Goal: Task Accomplishment & Management: Use online tool/utility

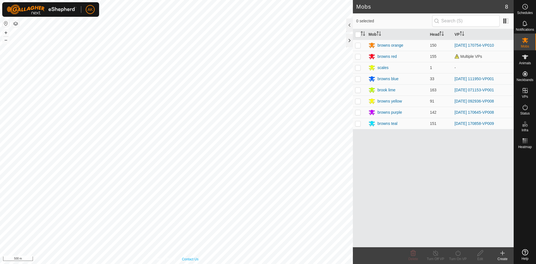
click at [185, 264] on html "AK Schedules Notifications Mobs Animals Neckbands VPs Status Infra Heatmap Help…" at bounding box center [268, 132] width 536 height 264
click at [523, 110] on icon at bounding box center [525, 107] width 7 height 7
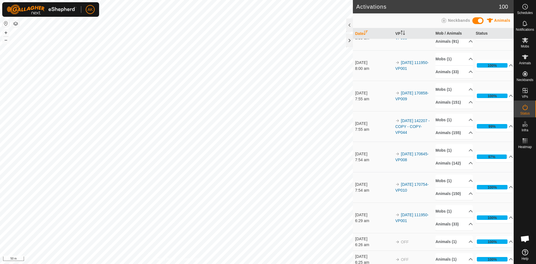
scroll to position [28, 0]
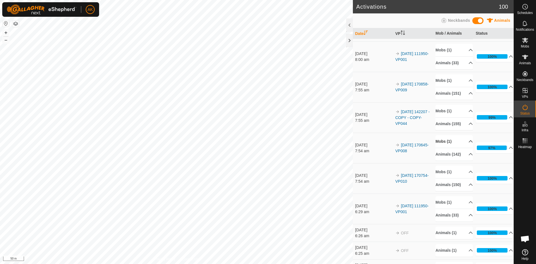
click at [444, 148] on p-accordion-header "Mobs (1)" at bounding box center [454, 141] width 37 height 13
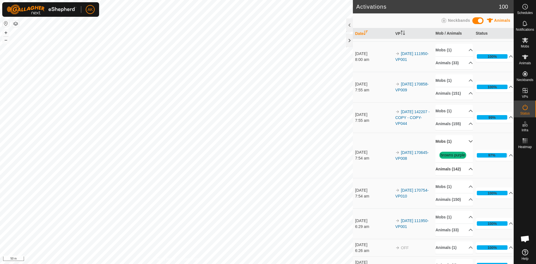
click at [468, 171] on icon at bounding box center [470, 169] width 4 height 4
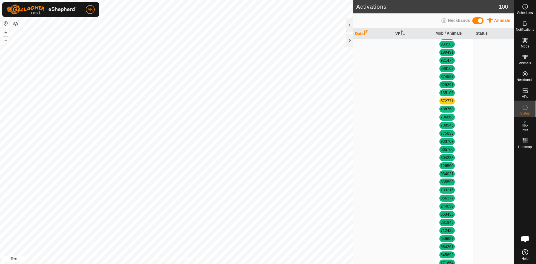
scroll to position [865, 0]
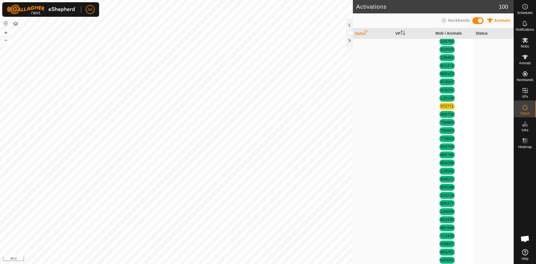
click at [444, 110] on span "572771" at bounding box center [446, 106] width 15 height 7
click at [444, 108] on link "572771" at bounding box center [447, 106] width 13 height 4
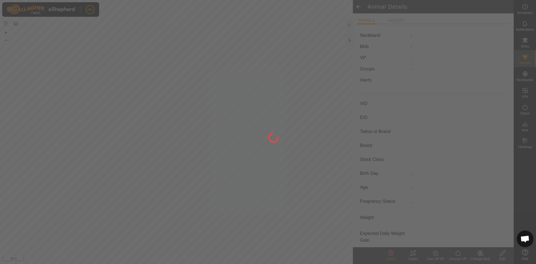
click at [444, 213] on div at bounding box center [268, 132] width 536 height 264
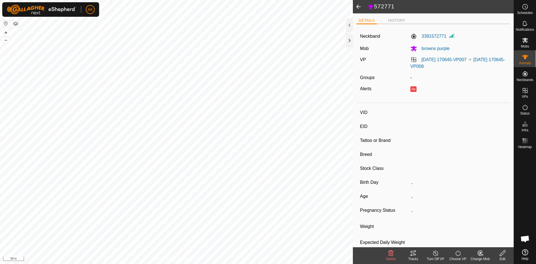
type input "572771"
type input "-"
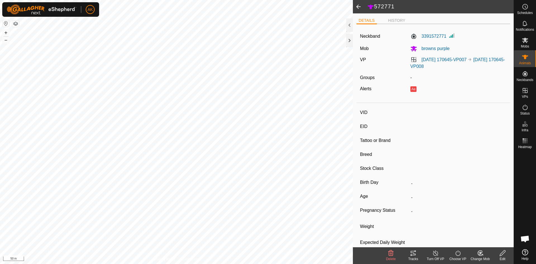
type input "-"
click at [391, 251] on icon at bounding box center [390, 253] width 5 height 6
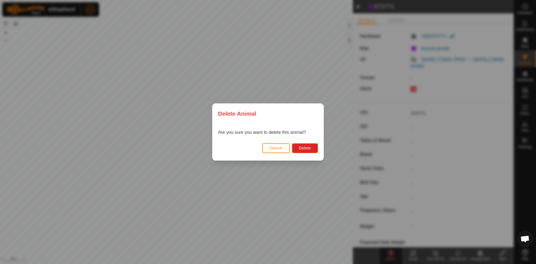
click at [314, 155] on div "Cancel Delete" at bounding box center [267, 150] width 111 height 19
click at [313, 150] on button "Delete" at bounding box center [305, 148] width 26 height 10
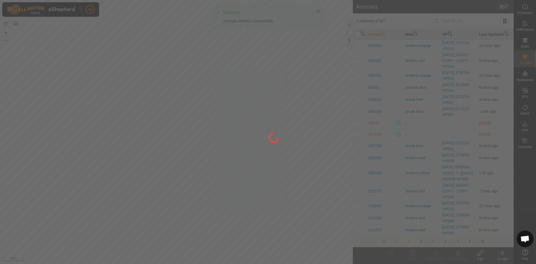
click at [502, 254] on div at bounding box center [268, 132] width 536 height 264
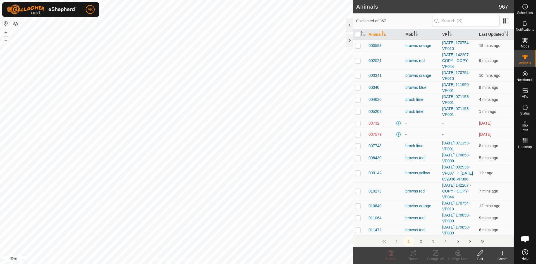
click at [503, 254] on icon at bounding box center [503, 253] width 0 height 4
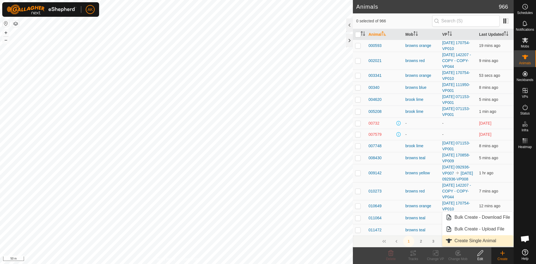
click at [480, 242] on link "Create Single Animal" at bounding box center [477, 240] width 71 height 11
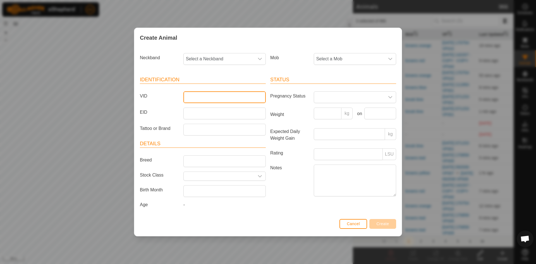
click at [199, 99] on input "VID" at bounding box center [224, 97] width 82 height 12
click at [223, 57] on span "Select a Neckband" at bounding box center [219, 58] width 71 height 11
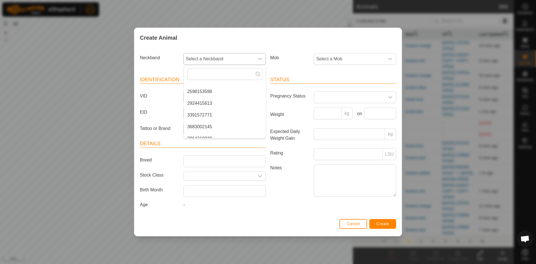
scroll to position [202, 0]
click at [207, 111] on li "3391572771" at bounding box center [225, 108] width 82 height 11
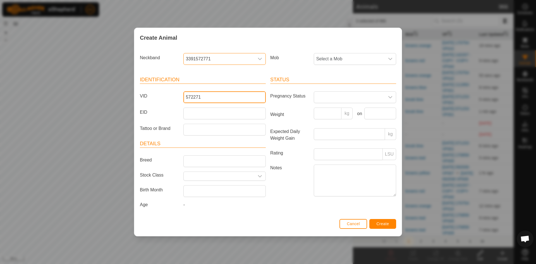
click at [197, 96] on input "572271" at bounding box center [224, 97] width 82 height 12
type input "572771"
click at [352, 61] on span "Select a Mob" at bounding box center [349, 58] width 71 height 11
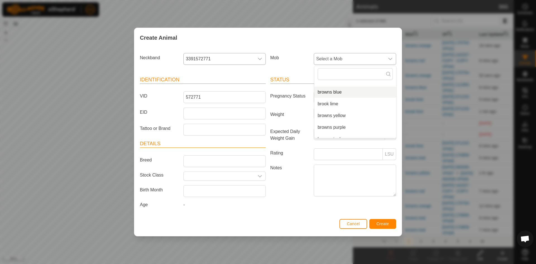
scroll to position [49, 0]
click at [336, 122] on li "browns purple" at bounding box center [355, 120] width 82 height 11
click at [387, 224] on span "Create" at bounding box center [383, 223] width 13 height 4
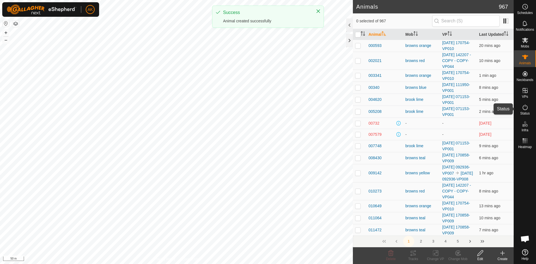
click at [525, 109] on icon at bounding box center [525, 107] width 7 height 7
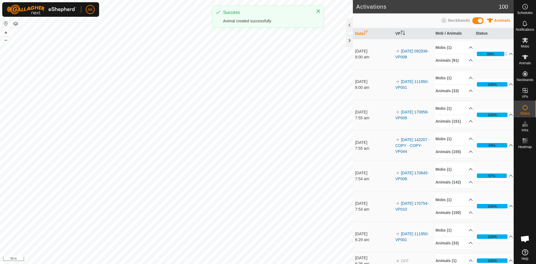
click at [525, 109] on icon at bounding box center [525, 107] width 7 height 7
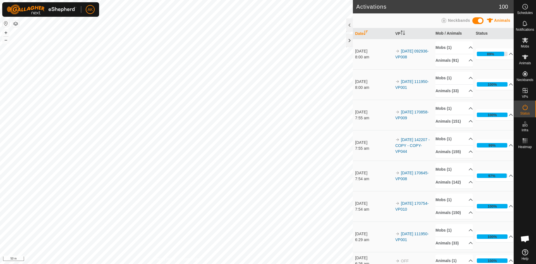
click at [525, 109] on icon at bounding box center [525, 107] width 7 height 7
click at [446, 188] on p-accordion-header "Animals (142)" at bounding box center [454, 182] width 37 height 13
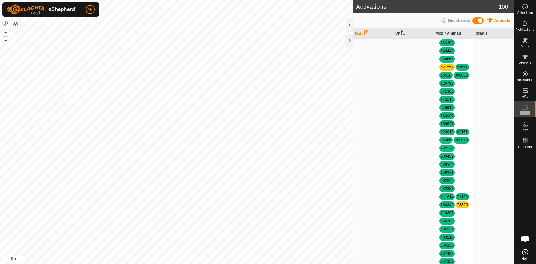
scroll to position [307, 0]
click at [449, 69] on link "621557" at bounding box center [447, 66] width 13 height 4
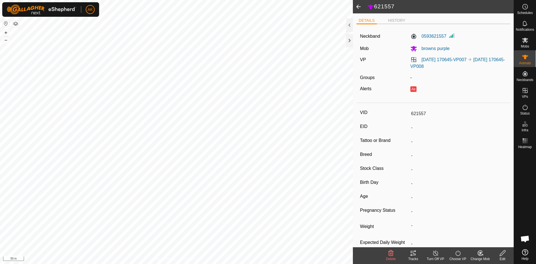
click at [390, 252] on icon at bounding box center [391, 253] width 7 height 7
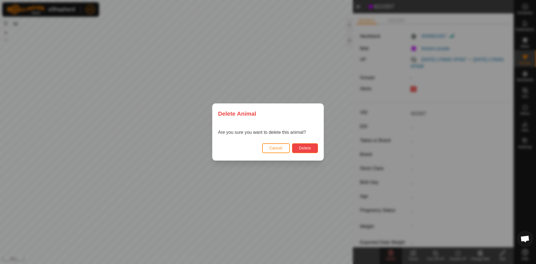
click at [312, 146] on button "Delete" at bounding box center [305, 148] width 26 height 10
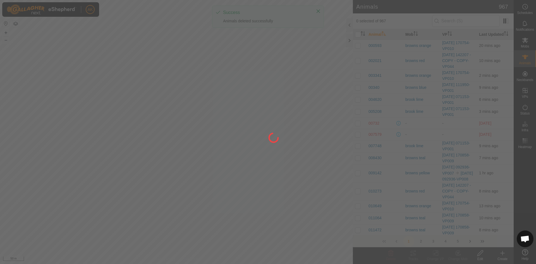
click at [501, 254] on div at bounding box center [268, 132] width 536 height 264
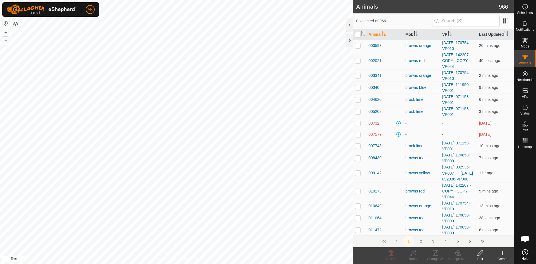
click at [501, 254] on icon at bounding box center [502, 253] width 7 height 7
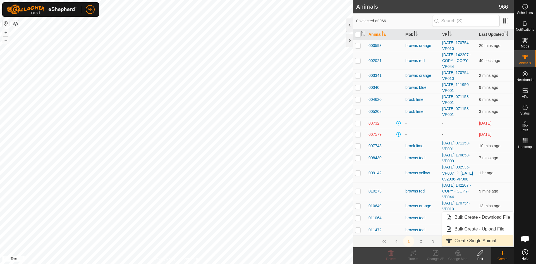
click at [476, 241] on link "Create Single Animal" at bounding box center [477, 240] width 71 height 11
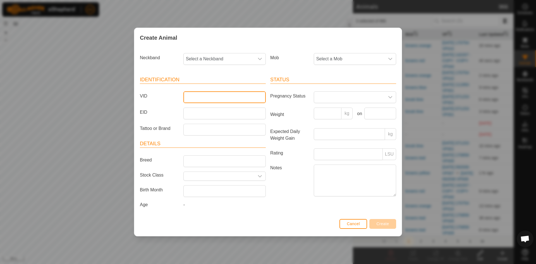
click at [189, 100] on input "VID" at bounding box center [224, 97] width 82 height 12
type input "621557"
click at [195, 58] on span "Select a Neckband" at bounding box center [219, 58] width 71 height 11
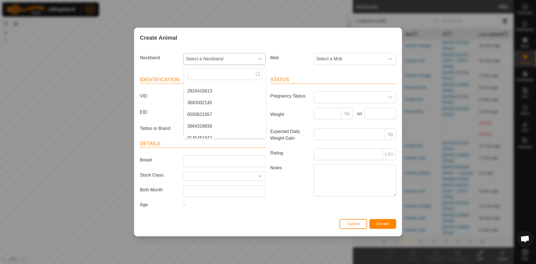
scroll to position [213, 0]
click at [205, 109] on li "0593621557" at bounding box center [225, 108] width 82 height 11
click at [329, 59] on span "Select a Mob" at bounding box center [349, 58] width 71 height 11
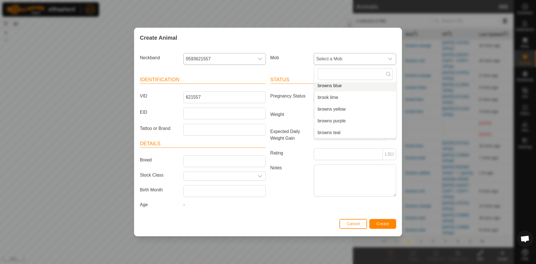
scroll to position [49, 0]
click at [330, 121] on li "browns purple" at bounding box center [355, 120] width 82 height 11
click at [387, 222] on span "Create" at bounding box center [383, 223] width 13 height 4
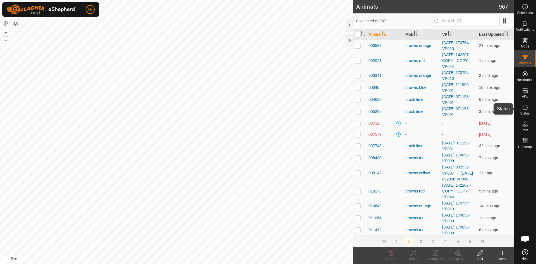
click at [524, 107] on icon at bounding box center [525, 107] width 7 height 7
click at [526, 108] on icon at bounding box center [525, 107] width 7 height 7
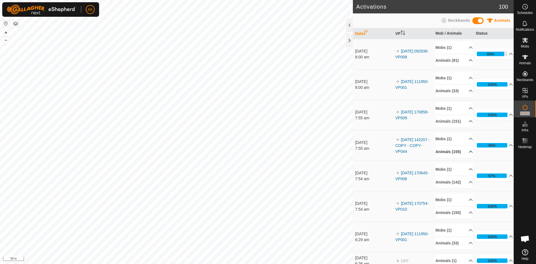
click at [443, 158] on p-accordion-header "Animals (155)" at bounding box center [454, 151] width 37 height 13
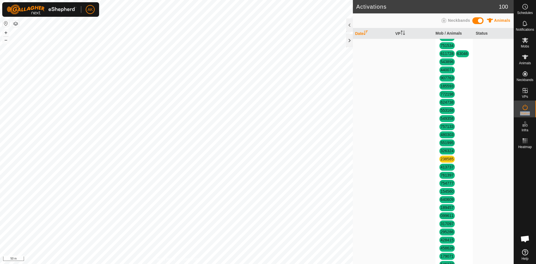
scroll to position [1005, 0]
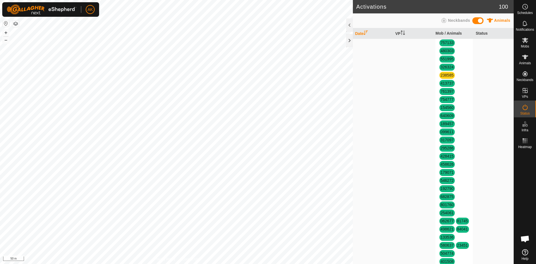
click at [446, 79] on span "238585" at bounding box center [446, 75] width 15 height 7
click at [446, 77] on link "238585" at bounding box center [447, 75] width 13 height 4
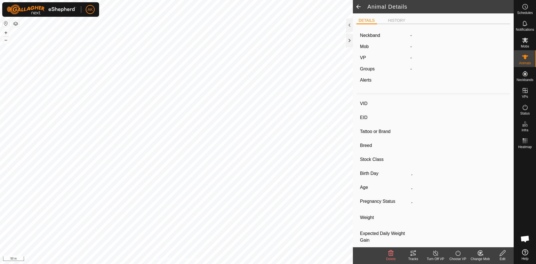
type input "238585"
type input "-"
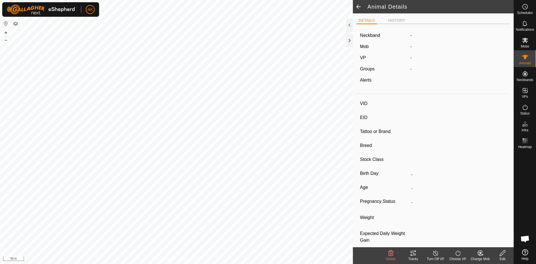
type input "-"
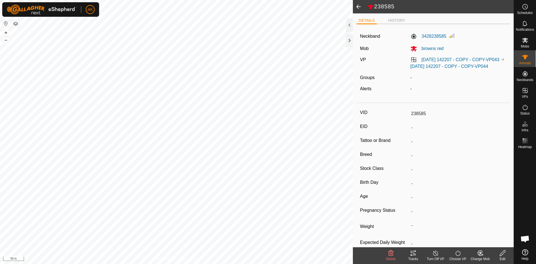
click at [394, 256] on delete-svg-icon at bounding box center [391, 253] width 22 height 7
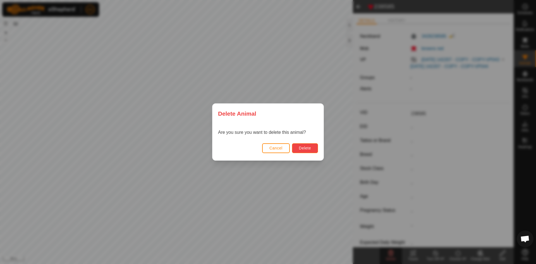
click at [304, 147] on span "Delete" at bounding box center [305, 148] width 12 height 4
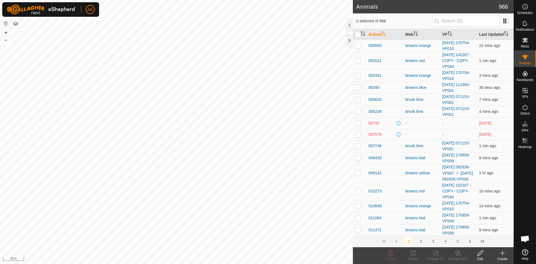
click at [503, 253] on icon at bounding box center [503, 253] width 4 height 0
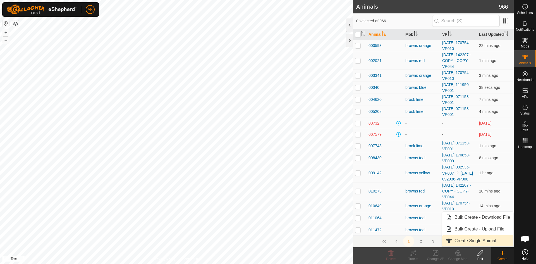
click at [483, 241] on link "Create Single Animal" at bounding box center [477, 240] width 71 height 11
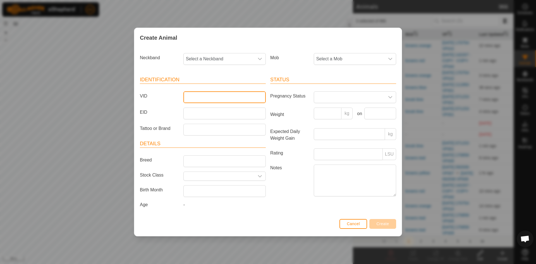
click at [197, 93] on input "VID" at bounding box center [224, 97] width 82 height 12
type input "238585"
click at [222, 56] on span "Select a Neckband" at bounding box center [219, 58] width 71 height 11
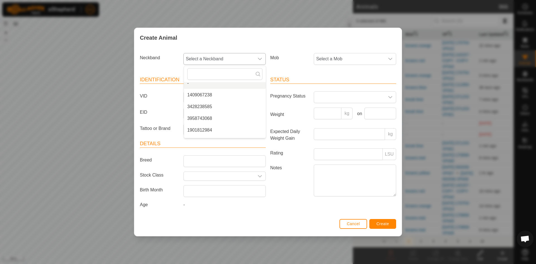
scroll to position [0, 0]
click at [207, 112] on li "3428238585" at bounding box center [225, 111] width 82 height 11
click at [329, 60] on span "Select a Mob" at bounding box center [349, 58] width 71 height 11
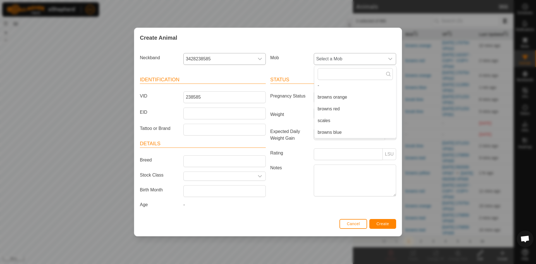
scroll to position [49, 0]
click at [332, 121] on li "browns purple" at bounding box center [355, 120] width 82 height 11
click at [386, 224] on span "Create" at bounding box center [383, 223] width 13 height 4
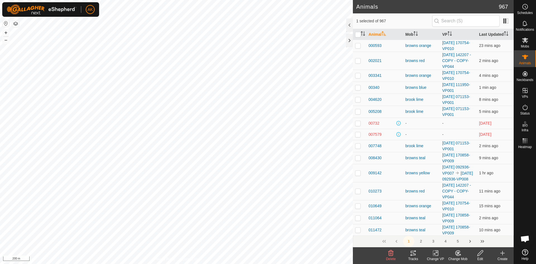
click at [456, 253] on icon at bounding box center [458, 253] width 7 height 7
click at [462, 230] on link "Choose Mob..." at bounding box center [474, 228] width 55 height 11
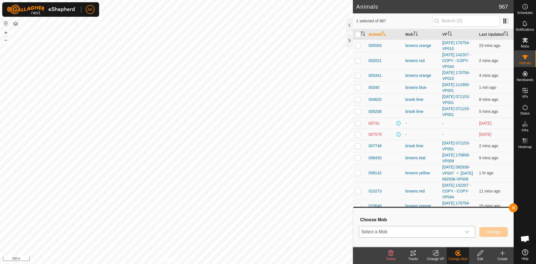
click at [443, 231] on span "Select a Mob" at bounding box center [410, 231] width 102 height 11
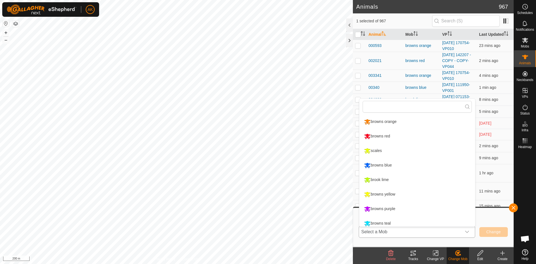
scroll to position [4, 0]
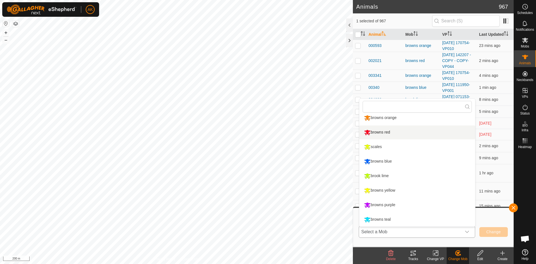
click at [381, 133] on li "browns red" at bounding box center [417, 132] width 116 height 14
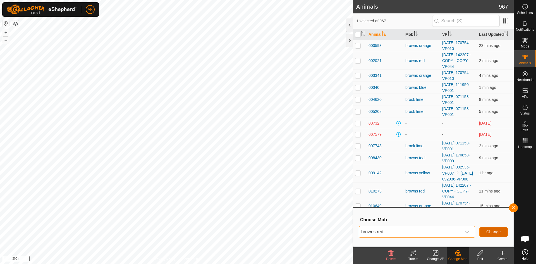
click at [496, 233] on span "Change" at bounding box center [493, 231] width 15 height 4
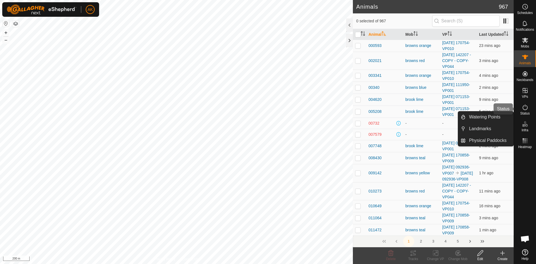
click at [524, 107] on icon at bounding box center [525, 107] width 7 height 7
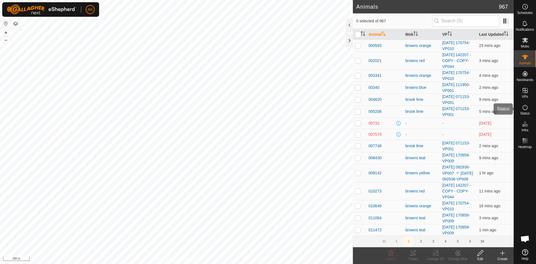
click at [524, 107] on icon at bounding box center [525, 107] width 7 height 7
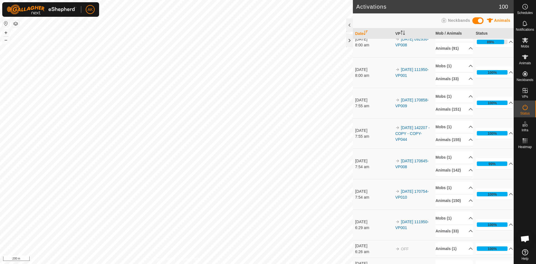
scroll to position [84, 0]
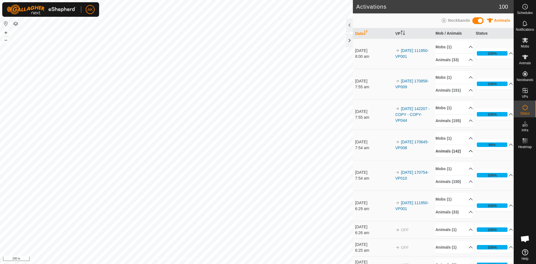
click at [445, 157] on p-accordion-header "Animals (142)" at bounding box center [454, 151] width 37 height 13
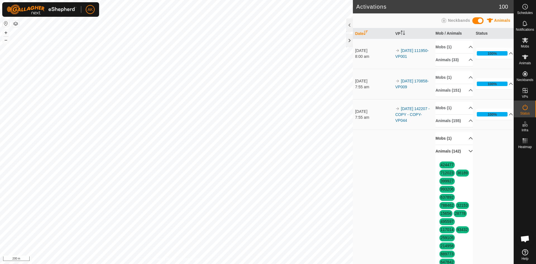
click at [446, 145] on p-accordion-header "Mobs (1)" at bounding box center [454, 138] width 37 height 13
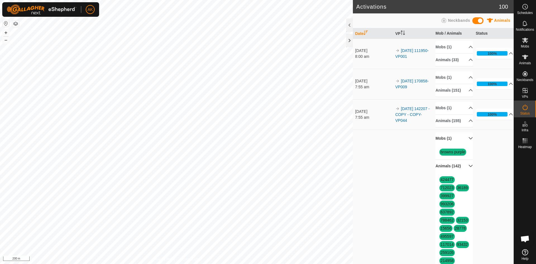
click at [446, 145] on p-accordion-header "Mobs (1)" at bounding box center [454, 138] width 37 height 13
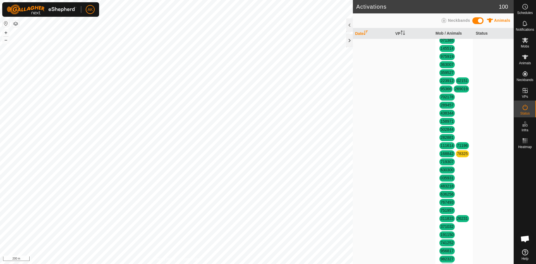
scroll to position [558, 0]
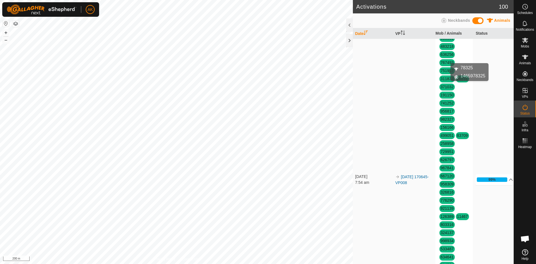
click at [457, 16] on link "78325" at bounding box center [462, 14] width 11 height 4
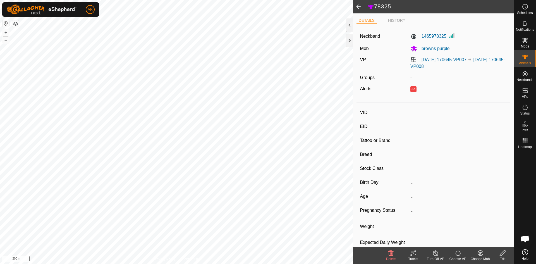
type input "78325"
type input "-"
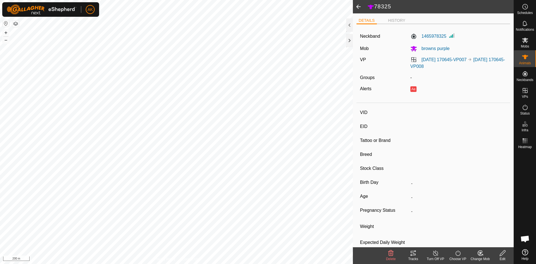
type input "0 kg"
type input "-"
click at [390, 255] on icon at bounding box center [391, 253] width 7 height 7
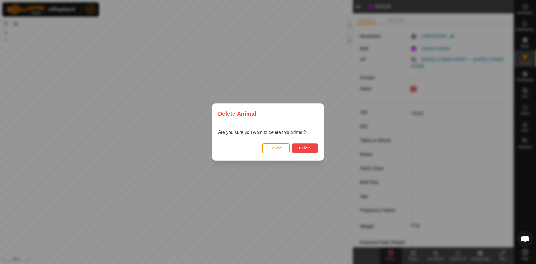
click at [302, 150] on span "Delete" at bounding box center [305, 148] width 12 height 4
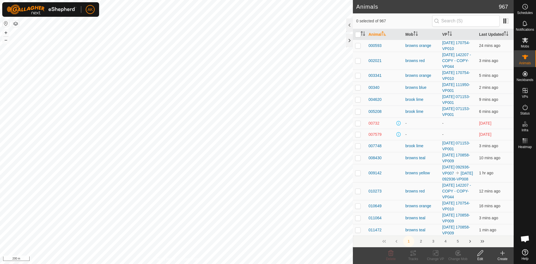
click at [503, 252] on icon at bounding box center [503, 253] width 0 height 4
click at [504, 257] on div "Create" at bounding box center [502, 258] width 22 height 5
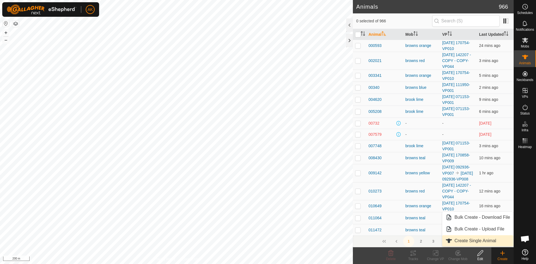
click at [490, 241] on link "Create Single Animal" at bounding box center [477, 240] width 71 height 11
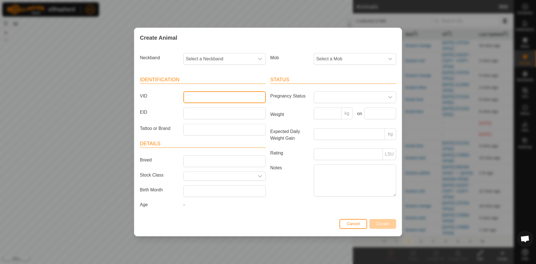
click at [190, 98] on input "VID" at bounding box center [224, 97] width 82 height 12
type input "79325"
click at [205, 59] on span "Select a Neckband" at bounding box center [219, 58] width 71 height 11
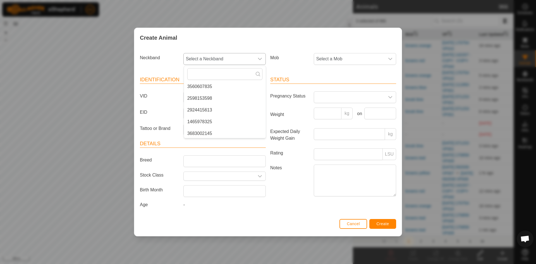
scroll to position [192, 0]
click at [209, 119] on li "1465978325" at bounding box center [225, 118] width 82 height 11
click at [326, 61] on span "Select a Mob" at bounding box center [349, 58] width 71 height 11
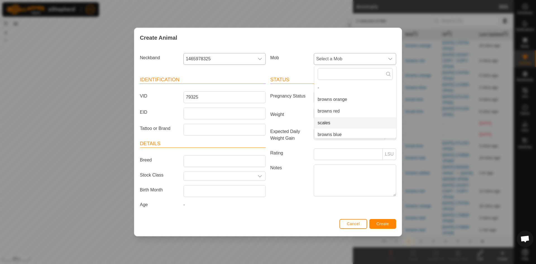
scroll to position [49, 0]
click at [329, 122] on li "browns purple" at bounding box center [355, 120] width 82 height 11
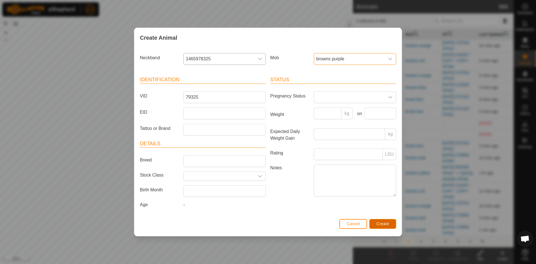
click at [382, 227] on button "Create" at bounding box center [382, 224] width 27 height 10
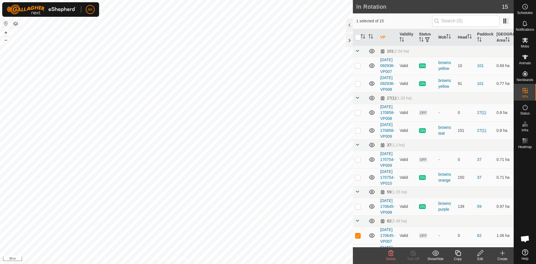
click at [393, 255] on icon at bounding box center [391, 253] width 7 height 7
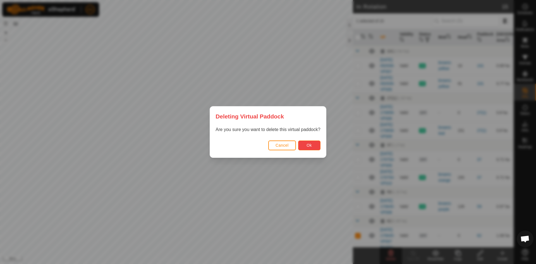
click at [306, 145] on button "Ok" at bounding box center [309, 145] width 22 height 10
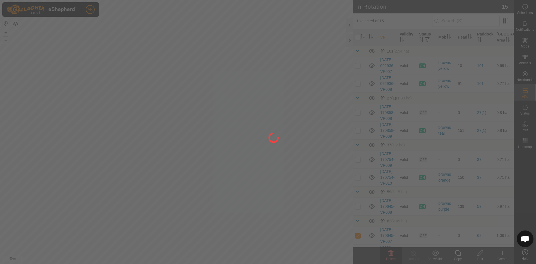
checkbox input "false"
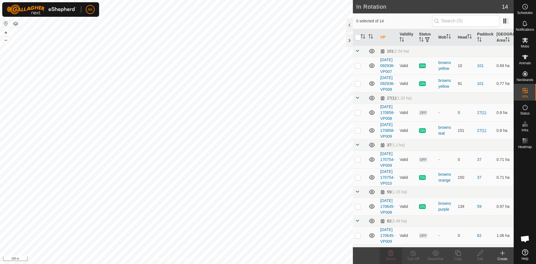
checkbox input "true"
checkbox input "false"
click at [393, 254] on icon at bounding box center [390, 253] width 5 height 6
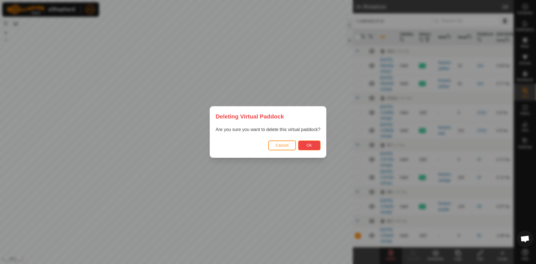
click at [301, 145] on button "Ok" at bounding box center [309, 145] width 22 height 10
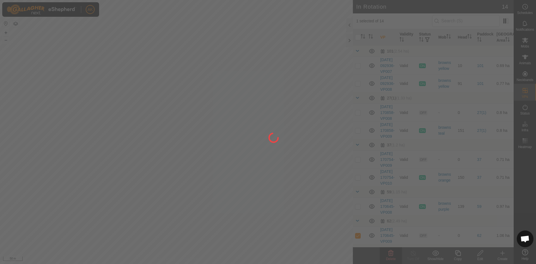
checkbox input "false"
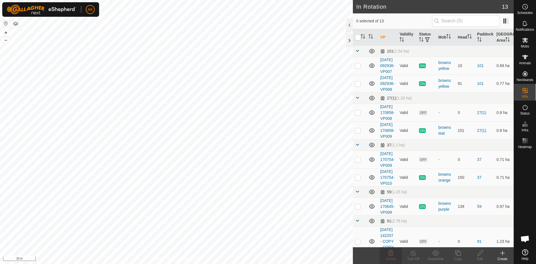
checkbox input "true"
click at [457, 253] on icon at bounding box center [458, 253] width 6 height 6
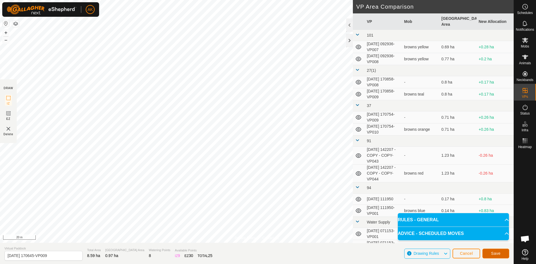
click at [495, 254] on span "Save" at bounding box center [495, 253] width 9 height 4
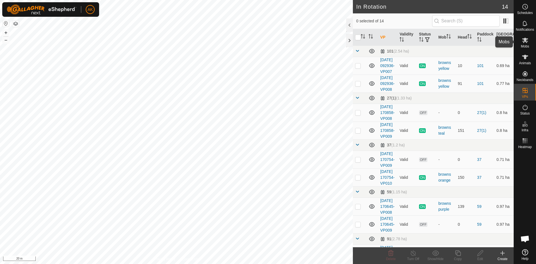
click at [525, 41] on icon at bounding box center [525, 40] width 6 height 5
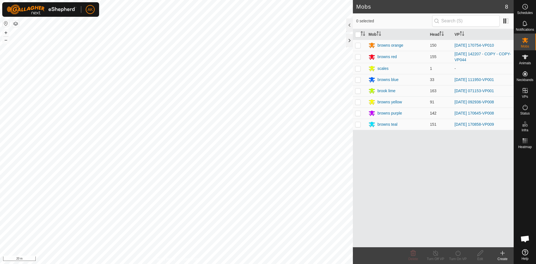
click at [357, 113] on p-checkbox at bounding box center [358, 113] width 6 height 4
checkbox input "true"
click at [457, 254] on icon at bounding box center [458, 253] width 7 height 7
click at [457, 241] on link "Now" at bounding box center [474, 240] width 55 height 11
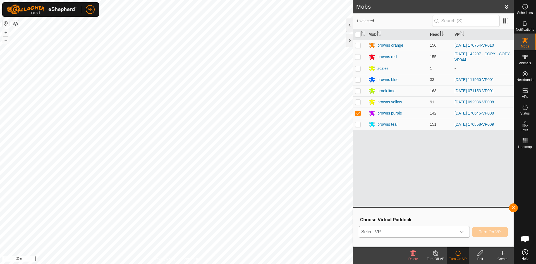
click at [424, 229] on span "Select VP" at bounding box center [407, 231] width 97 height 11
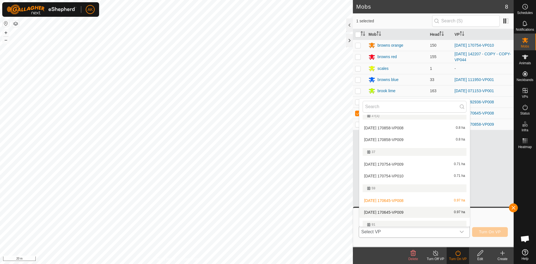
scroll to position [112, 0]
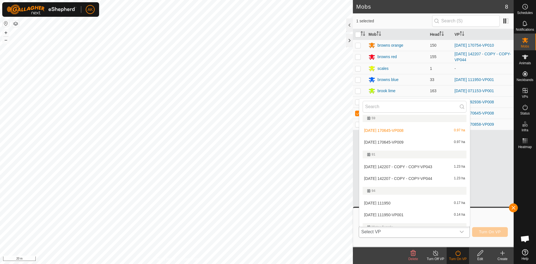
click at [400, 141] on li "[DATE] 170645-VP009 0.97 ha" at bounding box center [414, 142] width 111 height 11
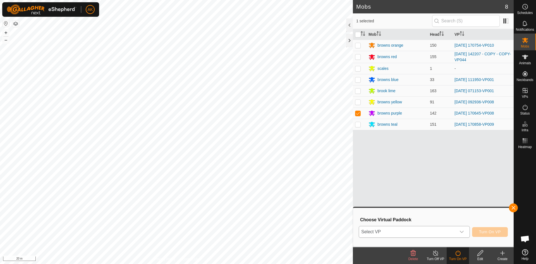
click at [458, 231] on div "dropdown trigger" at bounding box center [461, 231] width 11 height 11
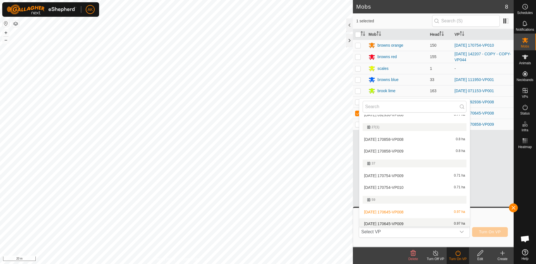
scroll to position [33, 0]
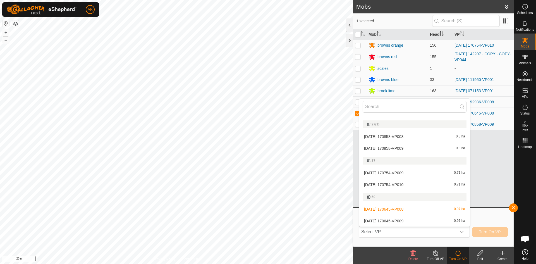
click at [400, 221] on li "[DATE] 170645-VP009 0.97 ha" at bounding box center [414, 220] width 111 height 11
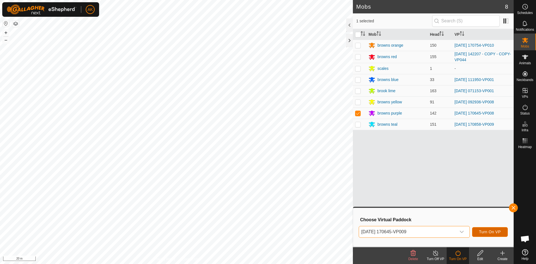
click at [495, 235] on button "Turn On VP" at bounding box center [490, 232] width 36 height 10
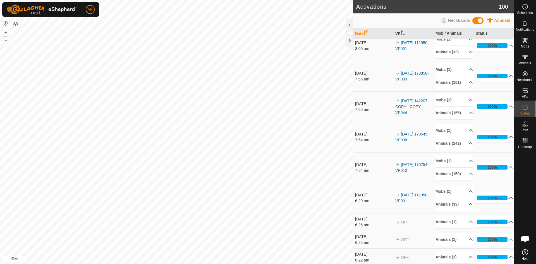
scroll to position [251, 0]
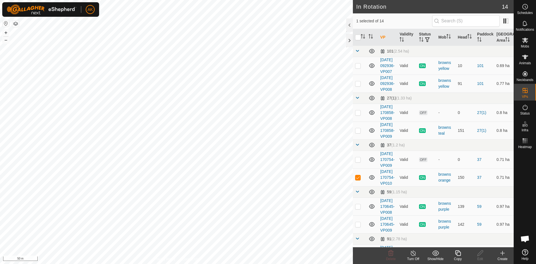
checkbox input "true"
checkbox input "false"
click at [390, 252] on icon at bounding box center [390, 253] width 5 height 6
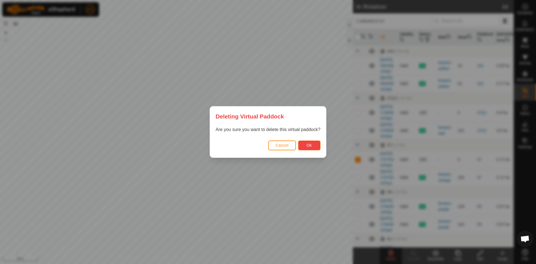
click at [312, 145] on button "Ok" at bounding box center [309, 145] width 22 height 10
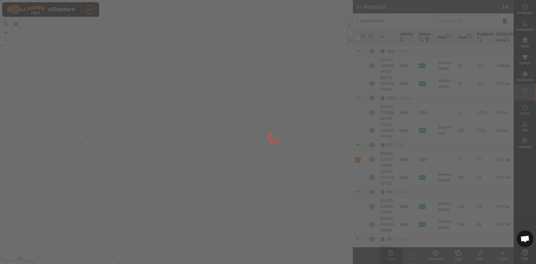
checkbox input "false"
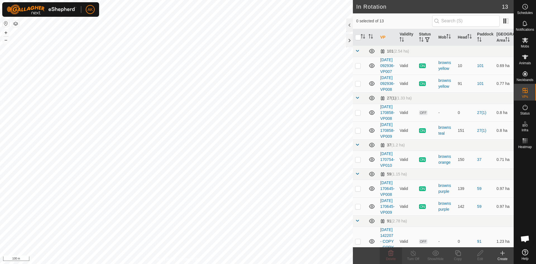
checkbox input "true"
checkbox input "false"
click at [390, 254] on icon at bounding box center [390, 253] width 5 height 6
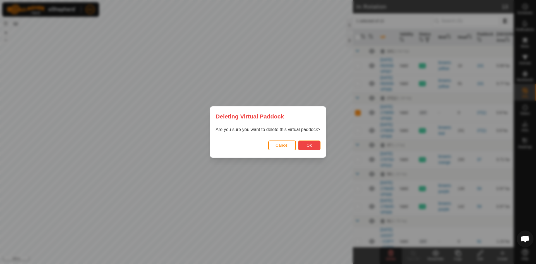
click at [316, 150] on button "Ok" at bounding box center [309, 145] width 22 height 10
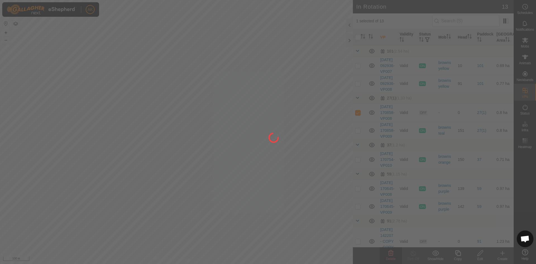
checkbox input "false"
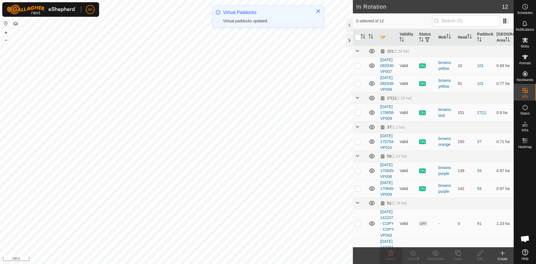
checkbox input "true"
checkbox input "false"
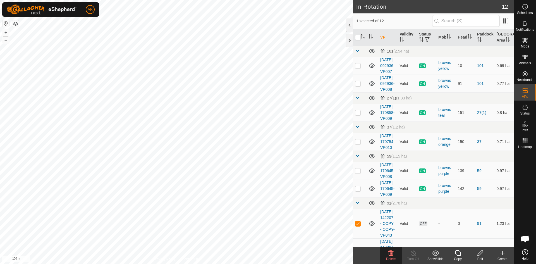
checkbox input "false"
checkbox input "true"
checkbox input "false"
click at [391, 251] on icon at bounding box center [390, 253] width 5 height 6
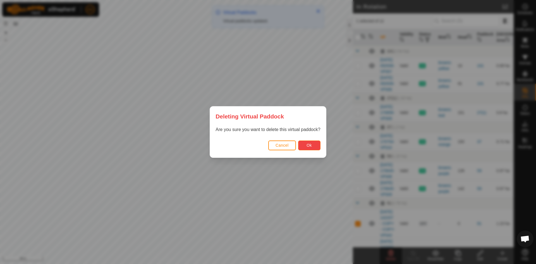
click at [316, 147] on button "Ok" at bounding box center [309, 145] width 22 height 10
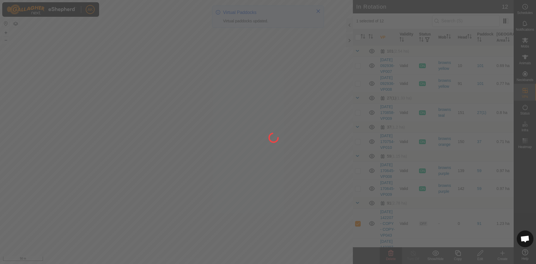
checkbox input "false"
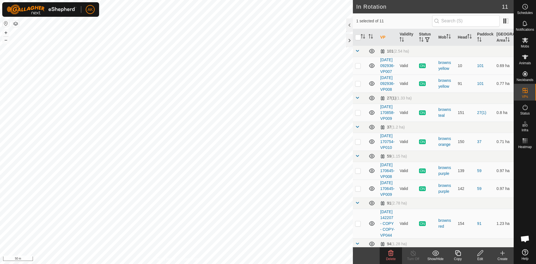
click at [389, 254] on icon at bounding box center [391, 253] width 7 height 7
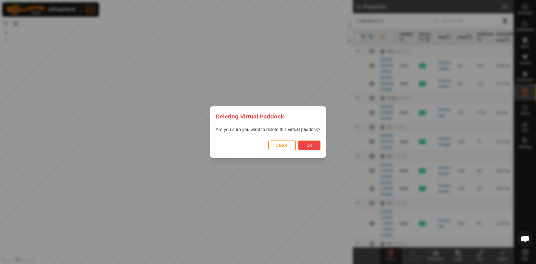
click at [309, 146] on span "Ok" at bounding box center [309, 145] width 5 height 4
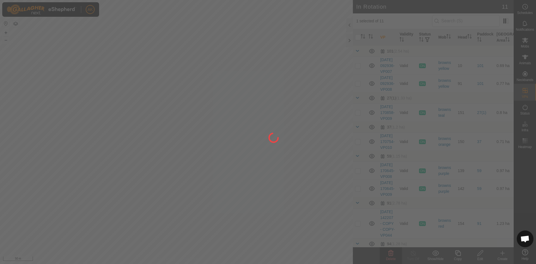
checkbox input "false"
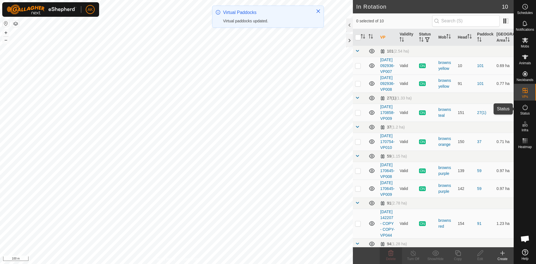
click at [523, 110] on icon at bounding box center [525, 107] width 7 height 7
click at [524, 108] on icon at bounding box center [525, 107] width 7 height 7
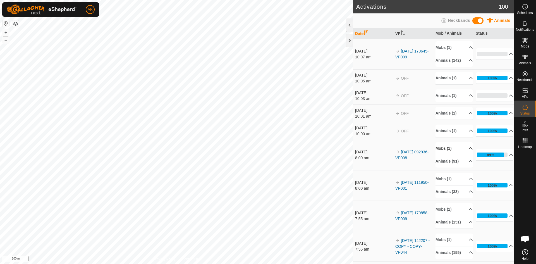
click at [447, 153] on p-accordion-header "Mobs (1)" at bounding box center [454, 148] width 37 height 13
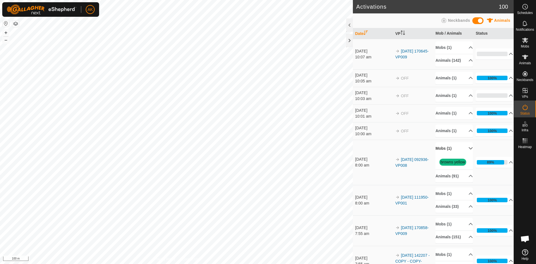
click at [447, 153] on p-accordion-header "Mobs (1)" at bounding box center [454, 148] width 37 height 13
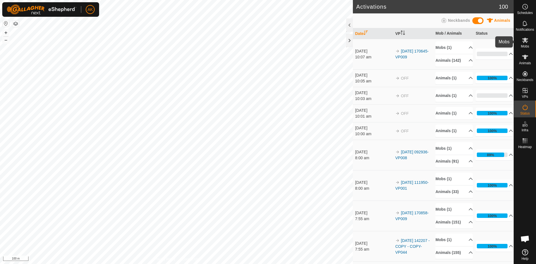
click at [525, 40] on icon at bounding box center [525, 40] width 6 height 5
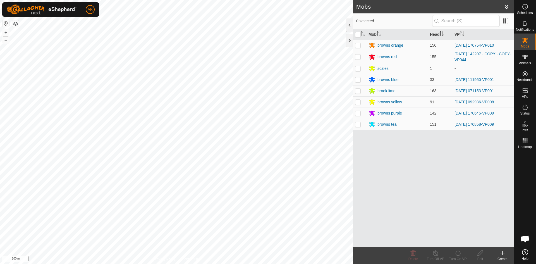
click at [359, 103] on p-checkbox at bounding box center [358, 102] width 6 height 4
checkbox input "true"
click at [456, 253] on icon at bounding box center [457, 253] width 5 height 6
click at [456, 241] on link "Now" at bounding box center [474, 240] width 55 height 11
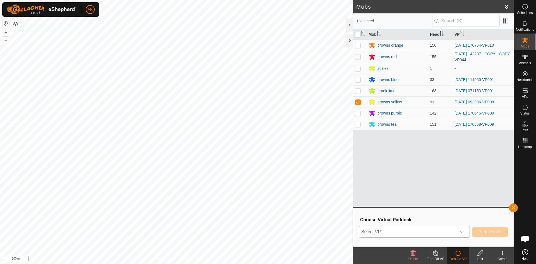
click at [444, 229] on span "Select VP" at bounding box center [407, 231] width 97 height 11
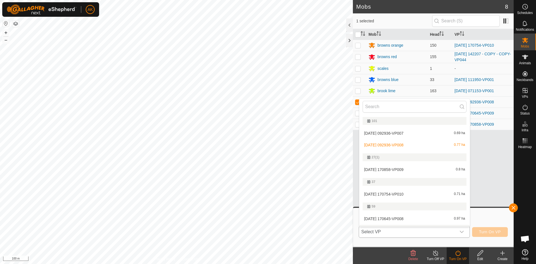
scroll to position [9, 0]
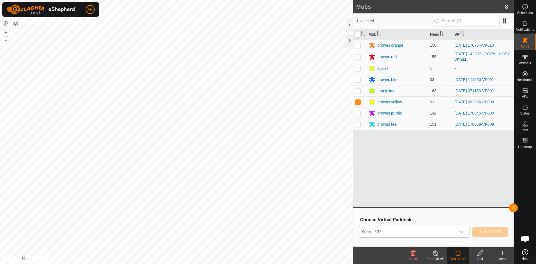
click at [459, 254] on icon at bounding box center [458, 253] width 7 height 7
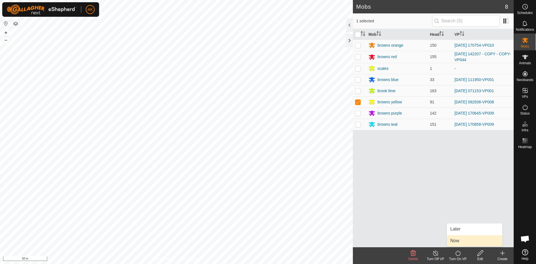
click at [458, 241] on link "Now" at bounding box center [474, 240] width 55 height 11
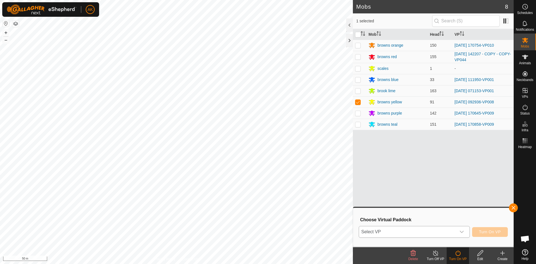
click at [420, 229] on span "Select VP" at bounding box center [407, 231] width 97 height 11
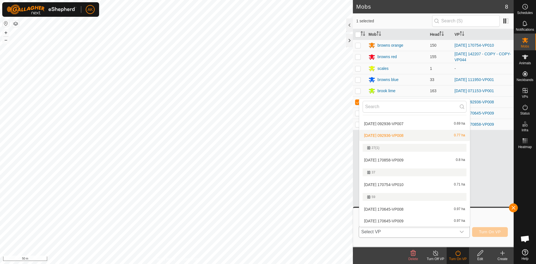
click at [397, 136] on li "[DATE] 092936-VP008 0.77 ha" at bounding box center [414, 135] width 111 height 11
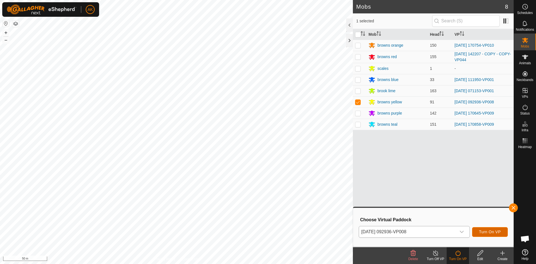
click at [487, 235] on button "Turn On VP" at bounding box center [490, 232] width 36 height 10
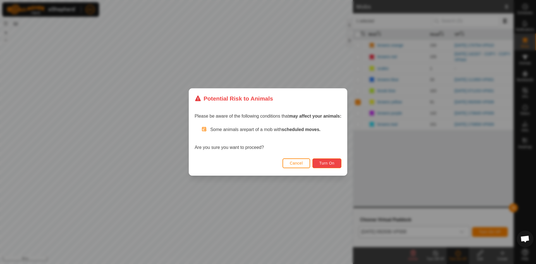
click at [333, 166] on button "Turn On" at bounding box center [326, 163] width 29 height 10
